Goal: Browse casually: Explore the website without a specific task or goal

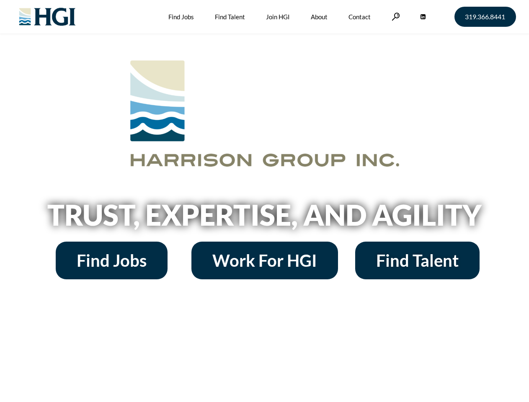
click at [264, 201] on h2 "Trust, Expertise, and Agility" at bounding box center [265, 215] width 478 height 28
click at [395, 16] on link at bounding box center [396, 17] width 8 height 8
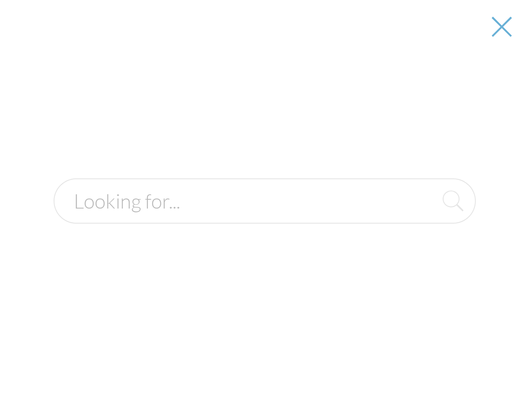
click at [264, 218] on h2 "Trust, Expertise, and Agility" at bounding box center [265, 215] width 478 height 28
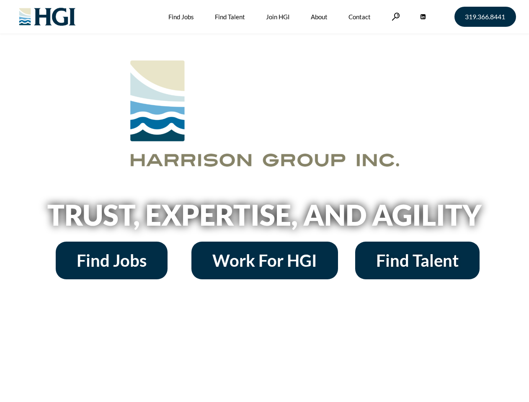
click at [264, 201] on h2 "Trust, Expertise, and Agility" at bounding box center [265, 215] width 478 height 28
click at [395, 16] on link at bounding box center [396, 17] width 8 height 8
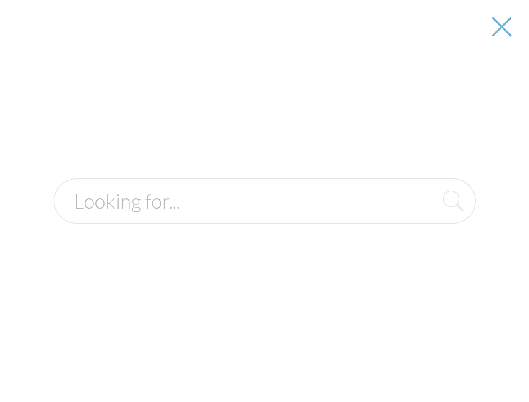
click at [264, 218] on h2 "Trust, Expertise, and Agility" at bounding box center [265, 215] width 478 height 28
